Goal: Entertainment & Leisure: Consume media (video, audio)

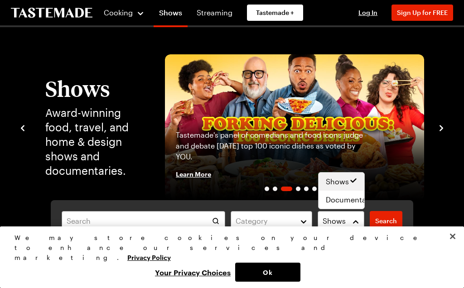
click at [346, 177] on span "Shows" at bounding box center [337, 181] width 23 height 11
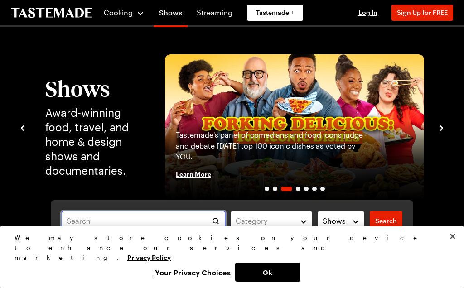
click at [133, 228] on input "text" at bounding box center [144, 221] width 164 height 20
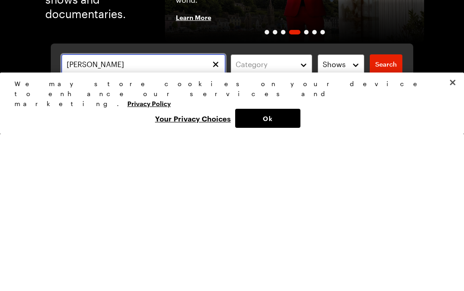
type input "[PERSON_NAME]"
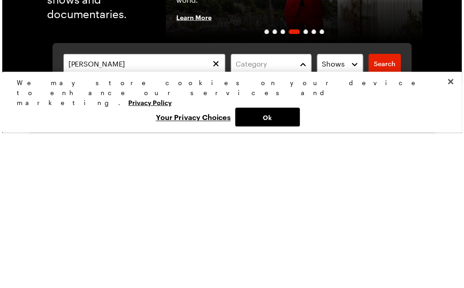
scroll to position [157, 0]
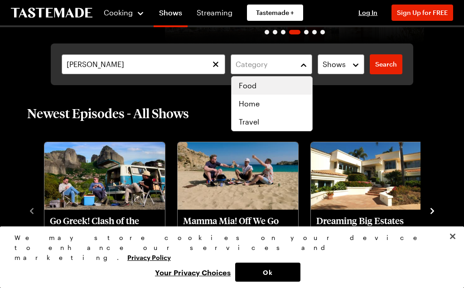
click at [251, 88] on span "Food" at bounding box center [248, 85] width 18 height 11
click at [255, 84] on span "Food" at bounding box center [248, 85] width 18 height 11
click at [350, 69] on button "Shows" at bounding box center [341, 64] width 47 height 20
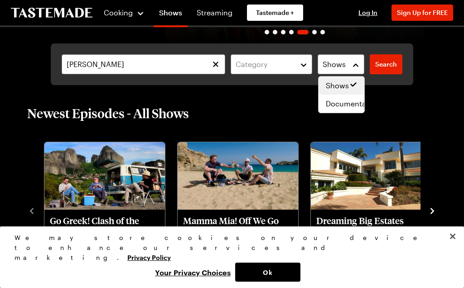
click at [340, 88] on span "Shows" at bounding box center [337, 85] width 23 height 11
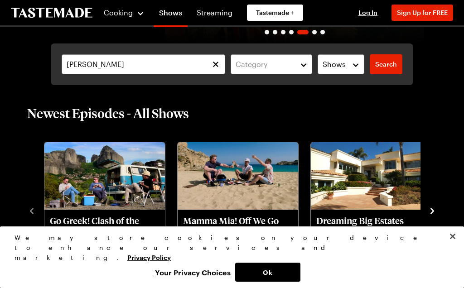
click at [390, 69] on link "Search" at bounding box center [386, 64] width 33 height 20
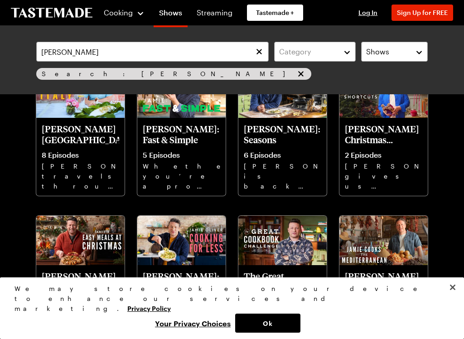
scroll to position [94, 0]
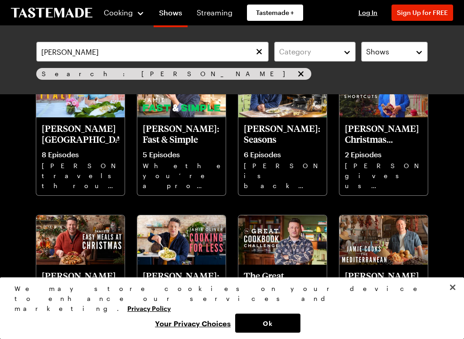
click at [279, 130] on p "[PERSON_NAME]: Seasons" at bounding box center [282, 134] width 77 height 22
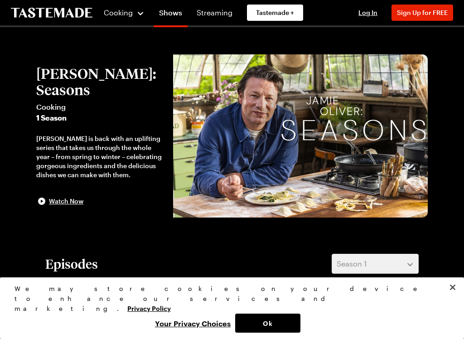
click at [277, 137] on img at bounding box center [300, 135] width 255 height 163
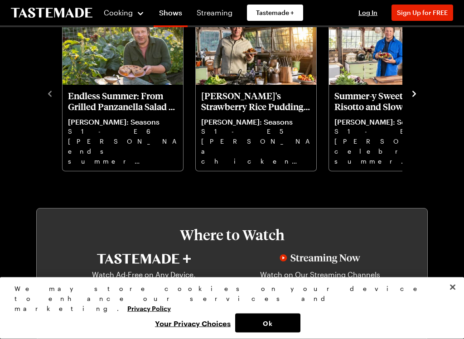
scroll to position [235, 0]
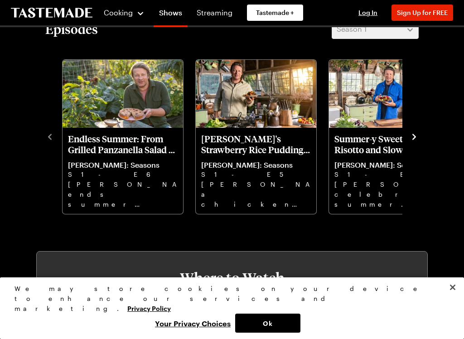
click at [414, 132] on icon "navigate to next item" at bounding box center [414, 136] width 9 height 9
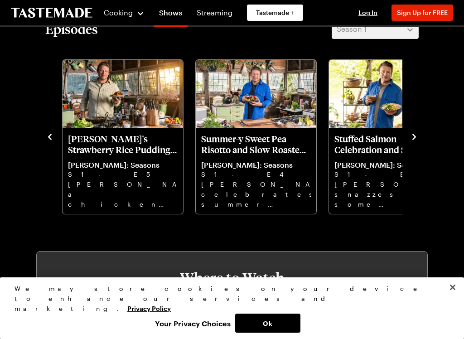
click at [414, 141] on icon "navigate to next item" at bounding box center [414, 136] width 9 height 9
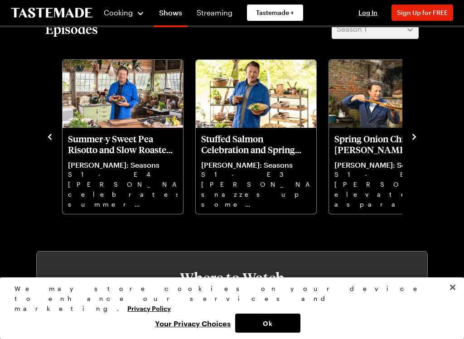
click at [415, 138] on icon "navigate to next item" at bounding box center [414, 136] width 9 height 9
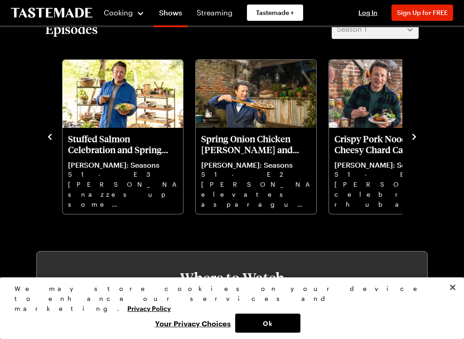
click at [411, 140] on icon "navigate to next item" at bounding box center [414, 136] width 9 height 9
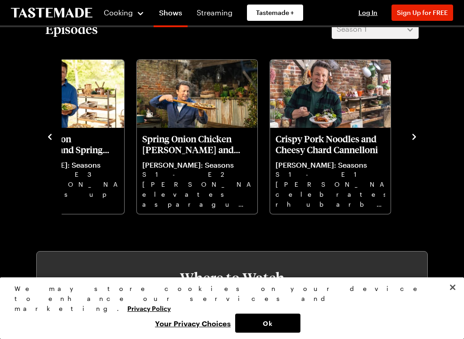
click at [415, 139] on icon "navigate to next item" at bounding box center [414, 136] width 9 height 9
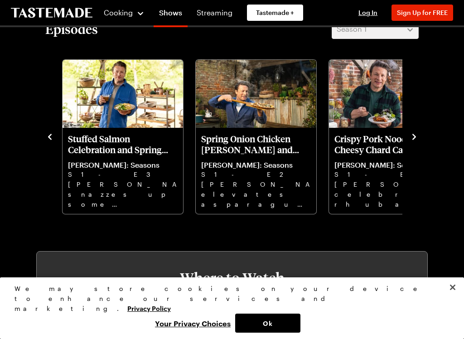
click at [306, 276] on h3 "Where to Watch" at bounding box center [232, 278] width 336 height 16
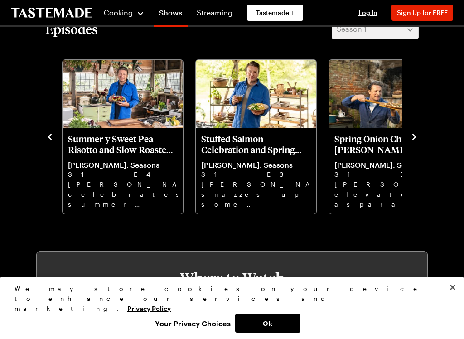
click at [158, 200] on p "[PERSON_NAME] celebrates summer with [PERSON_NAME] pork & [PERSON_NAME], oozy p…" at bounding box center [123, 193] width 110 height 29
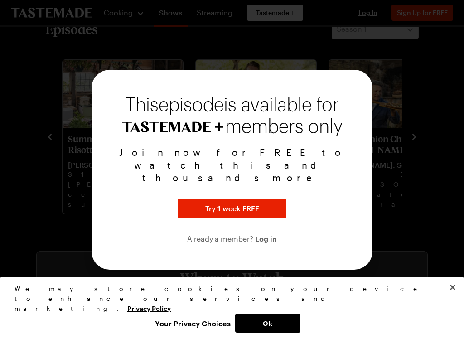
click at [462, 173] on div at bounding box center [232, 169] width 464 height 339
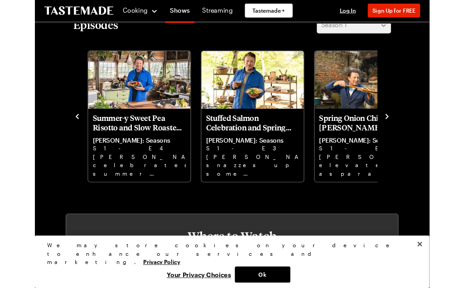
scroll to position [260, 0]
